Goal: Find specific page/section: Find specific page/section

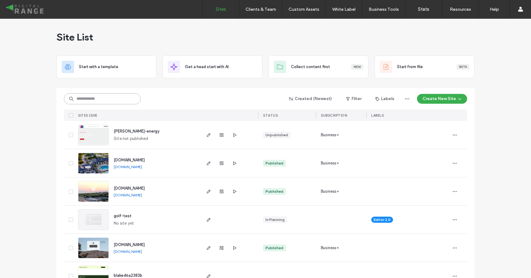
click at [125, 102] on input at bounding box center [102, 98] width 77 height 11
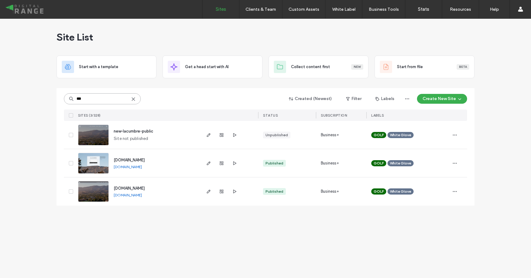
type input "***"
click at [140, 157] on div "members.lacumbrecc.org" at bounding box center [129, 160] width 31 height 6
click at [140, 159] on span "members.lacumbrecc.org" at bounding box center [129, 160] width 31 height 5
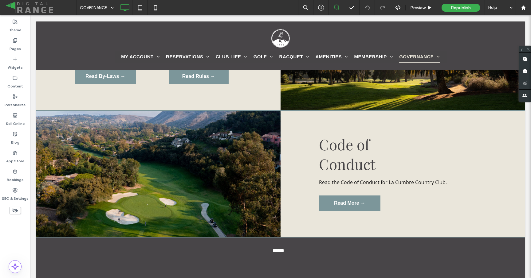
scroll to position [262, 0]
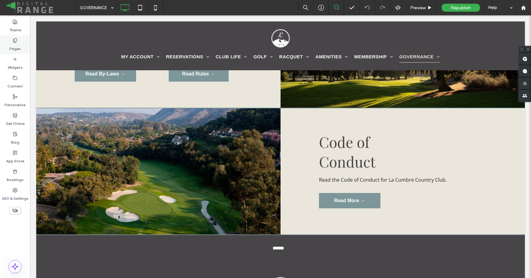
click at [19, 37] on div "Pages" at bounding box center [15, 44] width 30 height 19
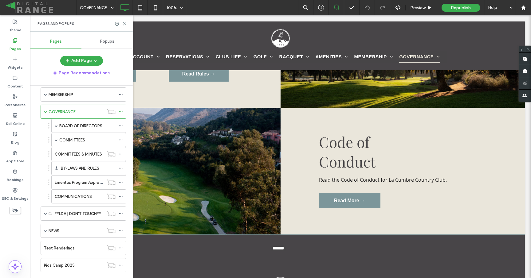
scroll to position [159, 0]
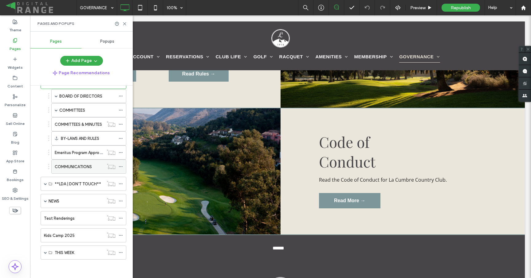
click at [75, 167] on label "COMMUNICATIONS" at bounding box center [73, 167] width 37 height 11
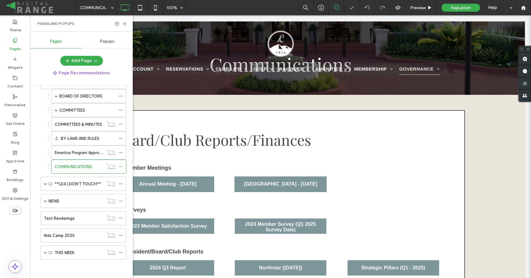
scroll to position [63, 0]
click at [125, 23] on use at bounding box center [124, 23] width 3 height 3
